Goal: Task Accomplishment & Management: Manage account settings

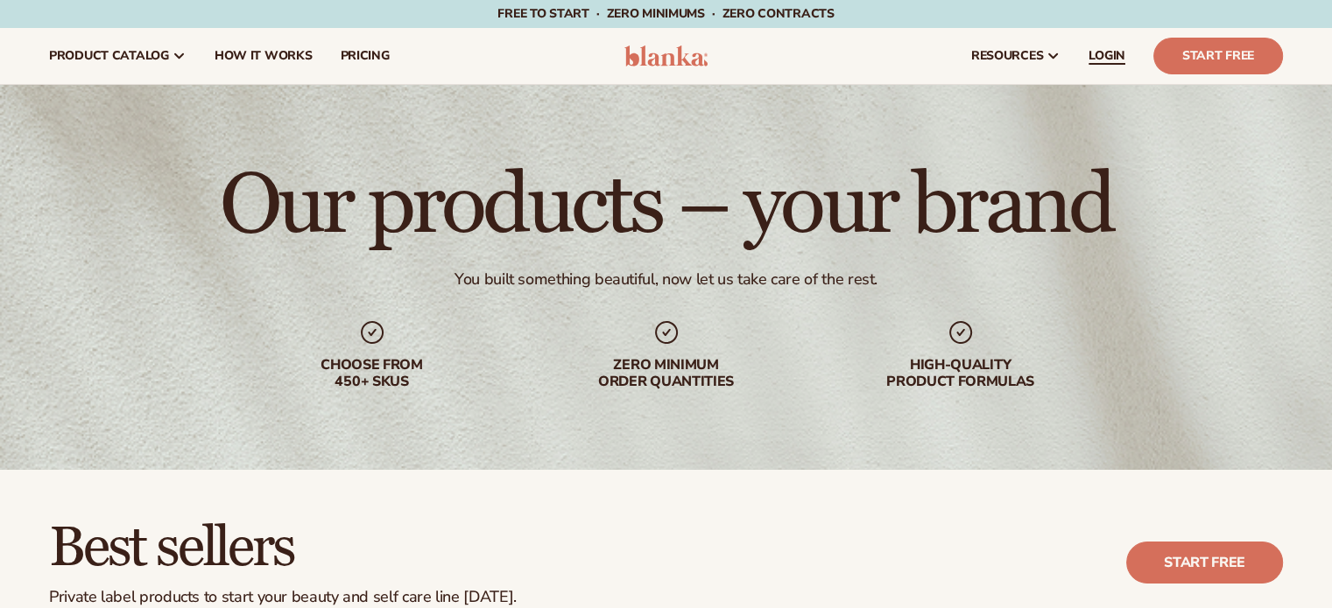
click at [1107, 55] on span "LOGIN" at bounding box center [1106, 56] width 37 height 14
click at [1106, 58] on span "LOGIN" at bounding box center [1106, 56] width 37 height 14
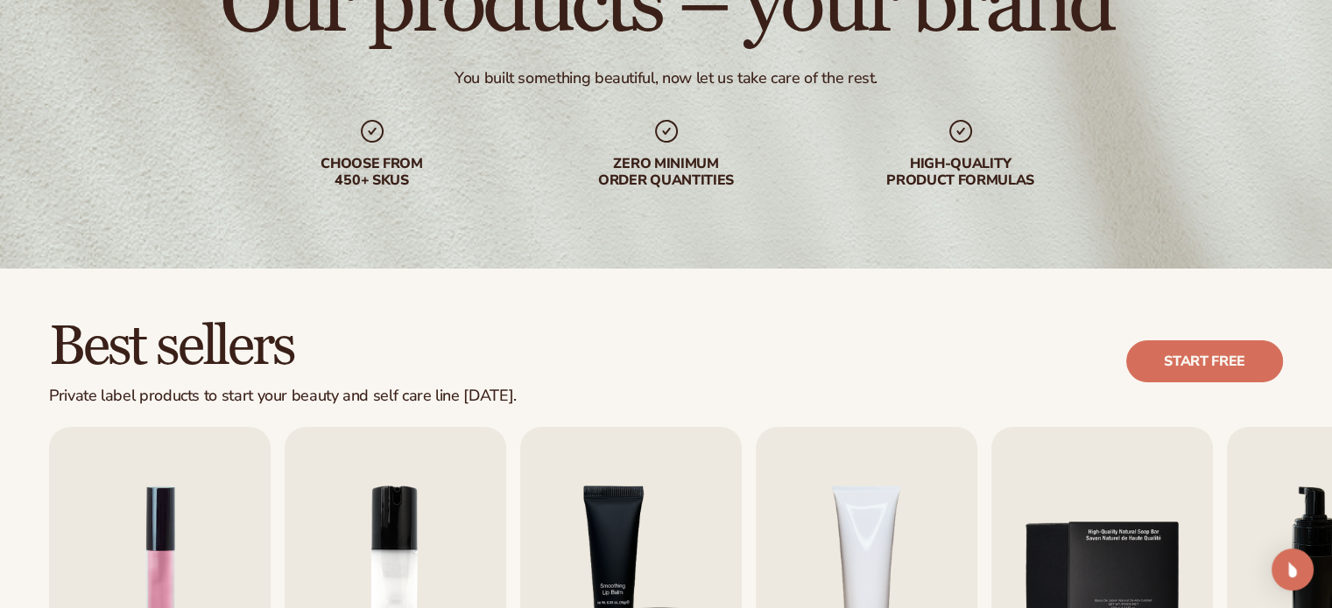
scroll to position [525, 0]
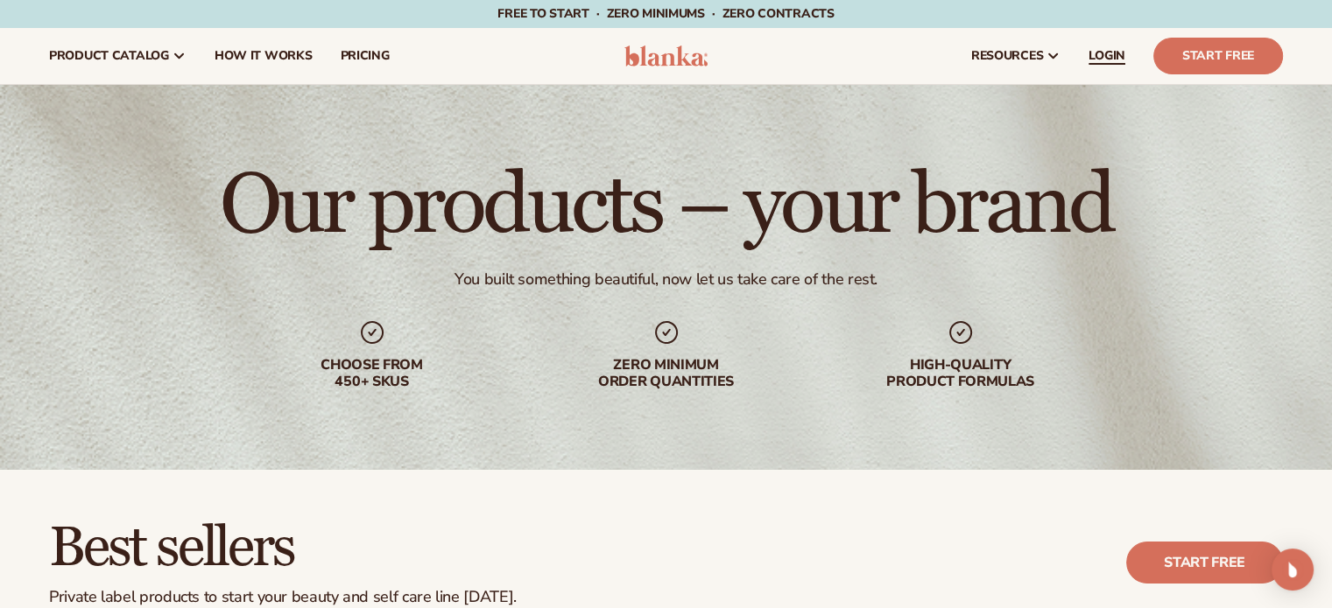
click at [1101, 58] on span "LOGIN" at bounding box center [1106, 56] width 37 height 14
click at [1093, 55] on span "LOGIN" at bounding box center [1106, 56] width 37 height 14
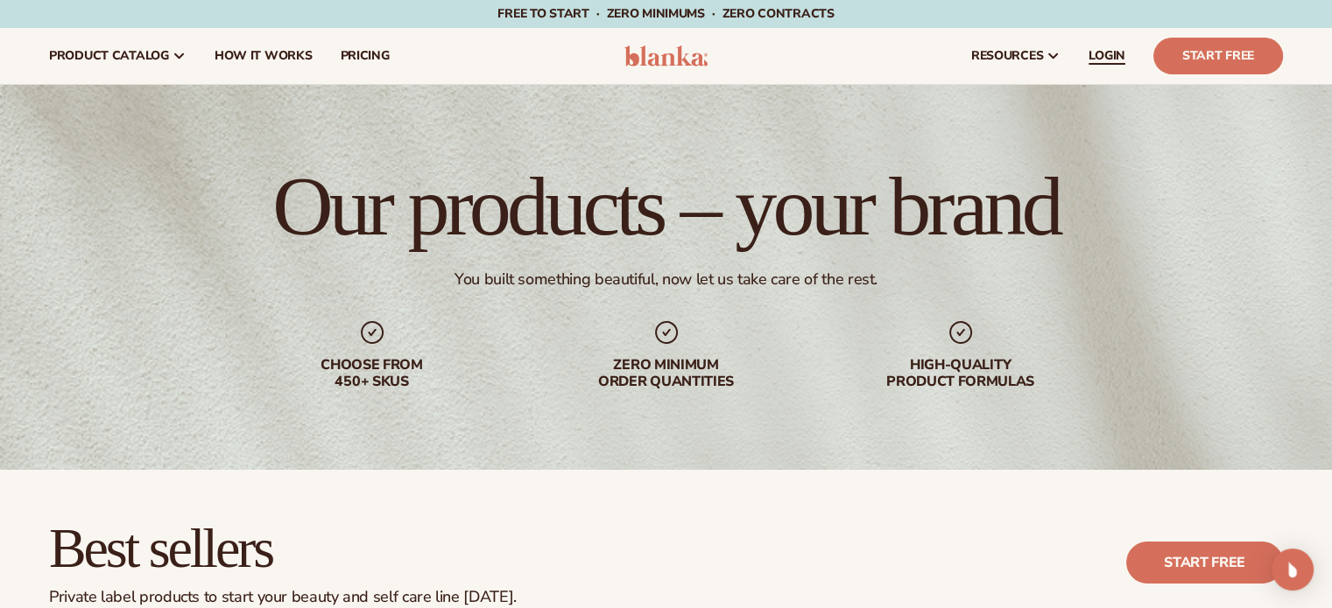
click at [1094, 74] on link "LOGIN" at bounding box center [1106, 56] width 65 height 56
